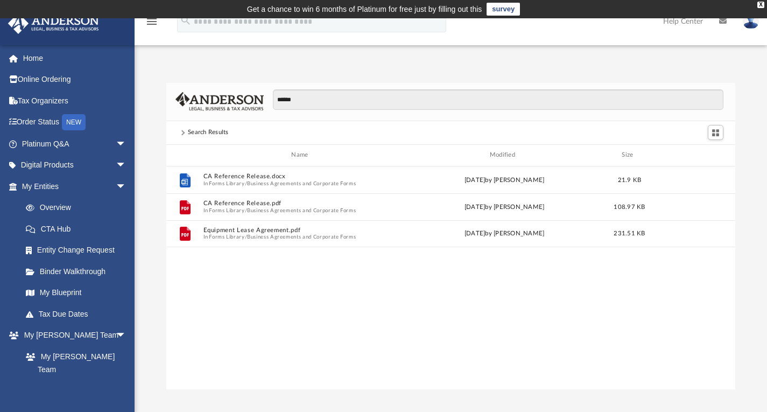
drag, startPoint x: 301, startPoint y: 100, endPoint x: 263, endPoint y: 107, distance: 39.0
click at [263, 108] on div "******" at bounding box center [451, 102] width 570 height 38
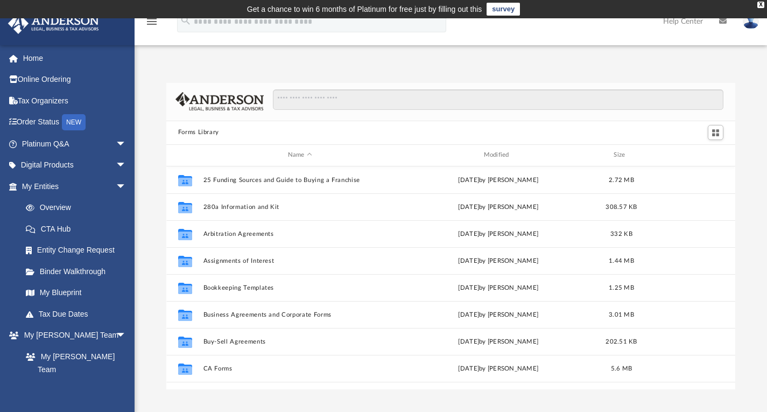
scroll to position [236, 561]
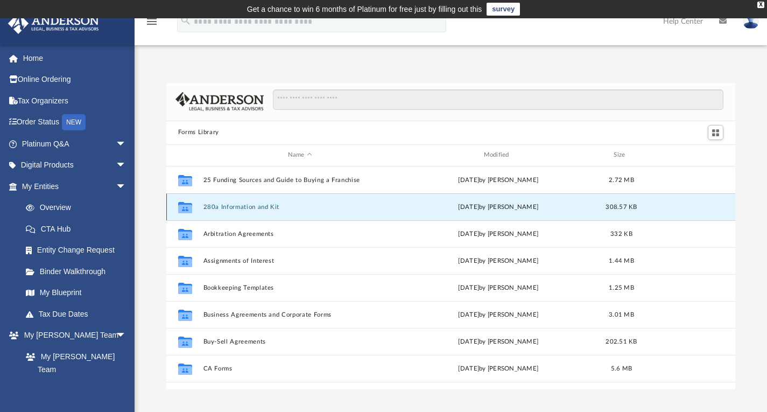
click at [250, 204] on button "280a Information and Kit" at bounding box center [300, 206] width 194 height 7
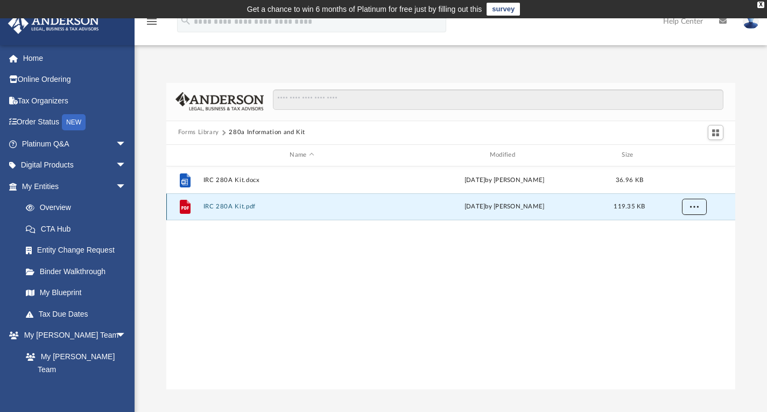
click at [692, 206] on span "More options" at bounding box center [694, 206] width 9 height 6
click at [688, 248] on li "Download" at bounding box center [684, 245] width 31 height 11
click at [475, 264] on div "File IRC 280A Kit.docx [DATE] by [PERSON_NAME] 36.96 KB File IRC 280A Kit.pdf […" at bounding box center [451, 277] width 570 height 223
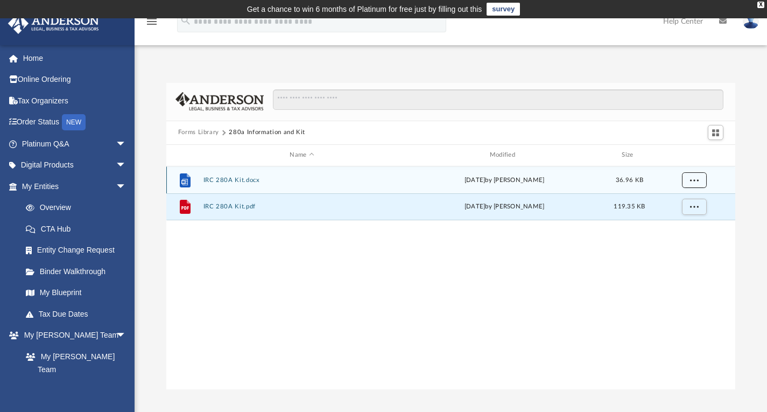
click at [702, 181] on button "More options" at bounding box center [694, 180] width 25 height 16
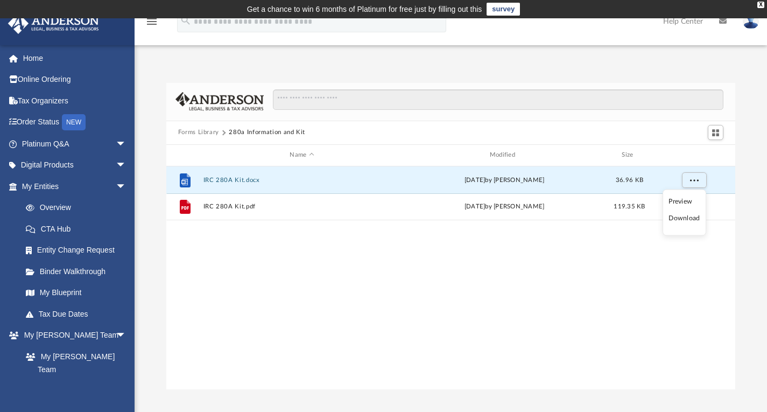
click at [694, 218] on li "Download" at bounding box center [684, 218] width 31 height 11
